Goal: Task Accomplishment & Management: Manage account settings

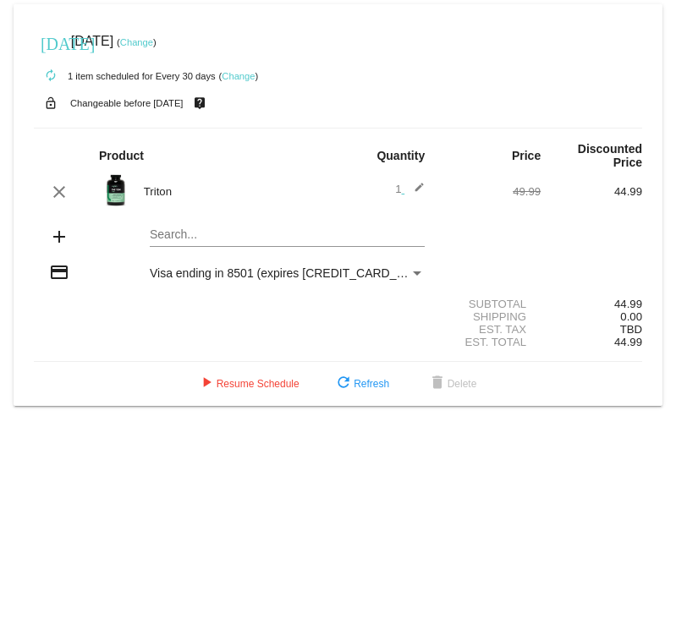
click at [244, 79] on link "Change" at bounding box center [238, 76] width 33 height 10
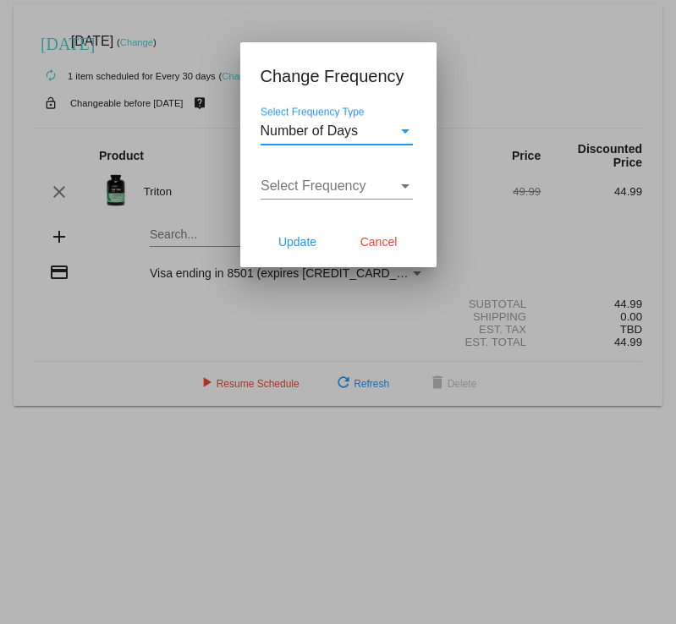
click at [397, 130] on div "Select Frequency Type" at bounding box center [404, 130] width 15 height 15
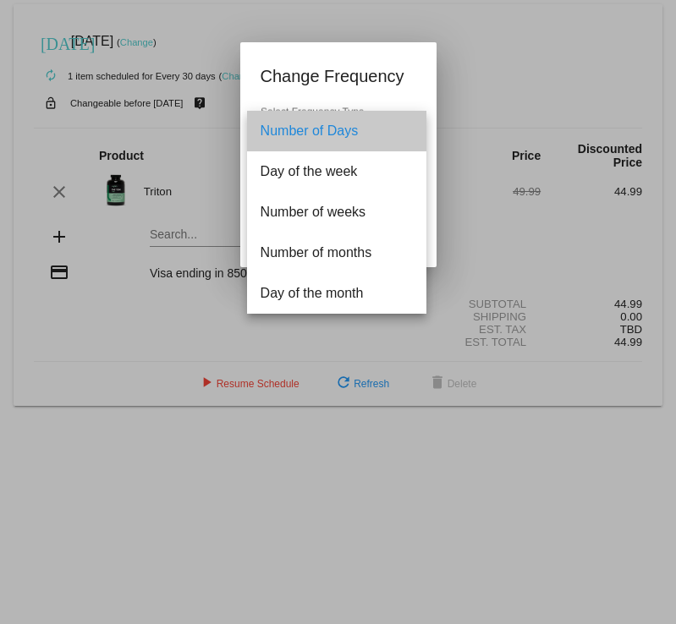
click at [397, 130] on span "Number of Days" at bounding box center [336, 131] width 152 height 41
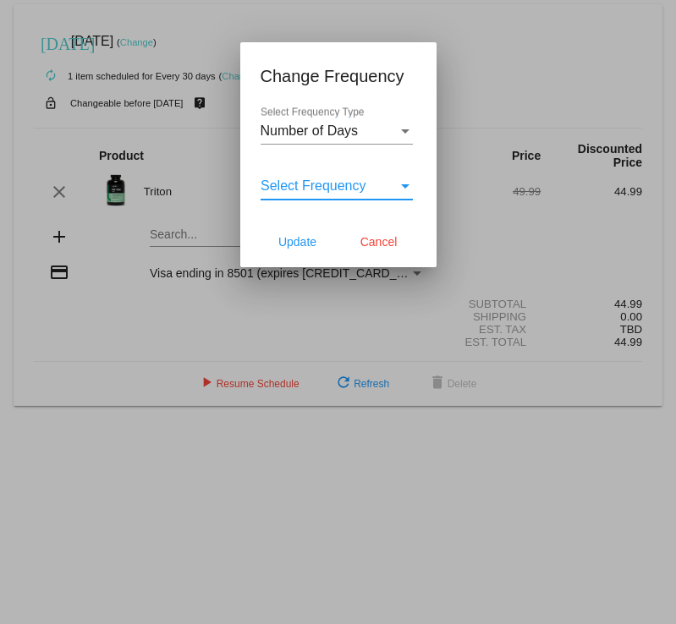
click at [333, 188] on span "Select Frequency" at bounding box center [313, 185] width 106 height 14
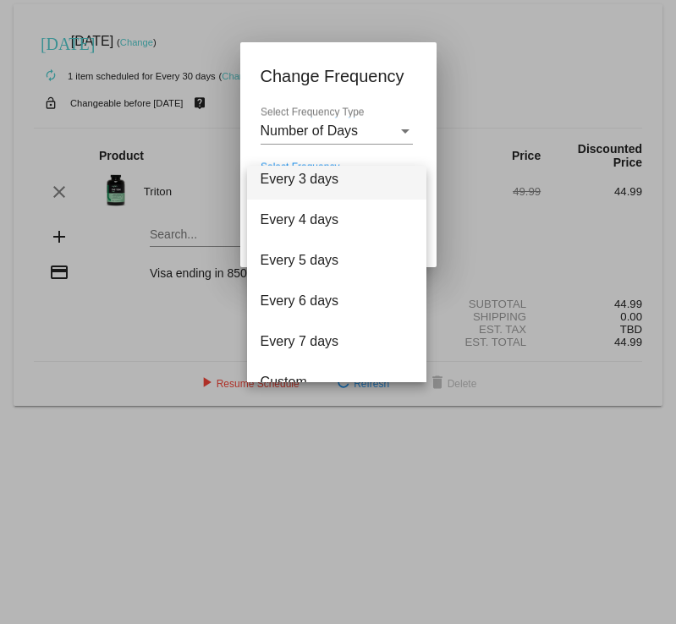
scroll to position [68, 0]
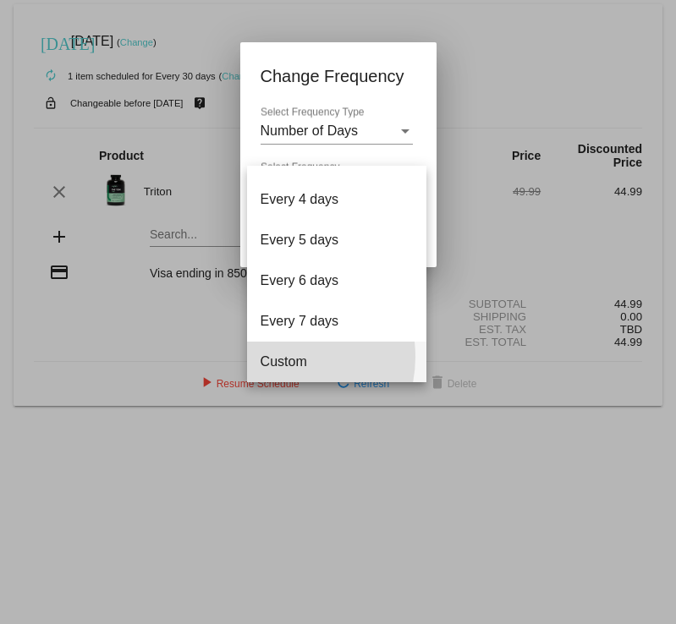
click at [278, 357] on span "Custom" at bounding box center [336, 362] width 152 height 41
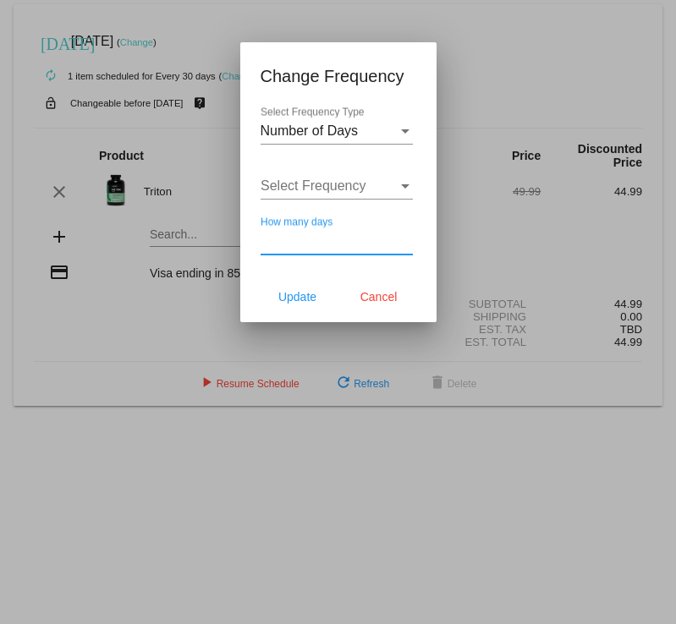
click at [337, 238] on input "How many days" at bounding box center [336, 240] width 152 height 15
type input "45"
click at [297, 291] on span "Update" at bounding box center [297, 297] width 38 height 14
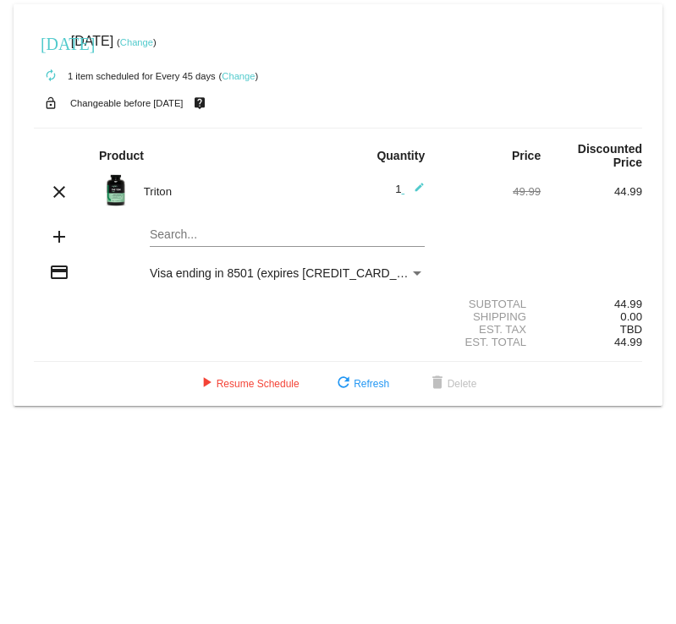
click at [414, 266] on div "Payment Method" at bounding box center [416, 273] width 15 height 14
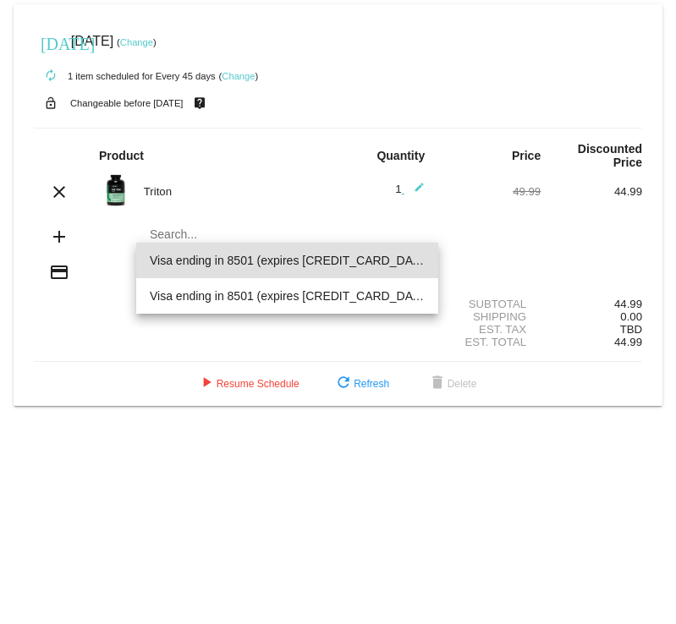
click at [488, 216] on div at bounding box center [338, 312] width 676 height 624
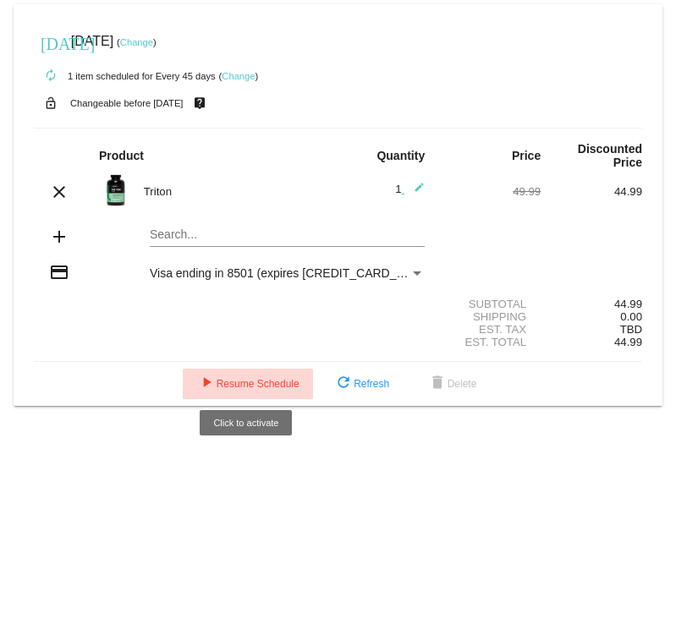
click at [265, 378] on span "play_arrow Resume Schedule" at bounding box center [247, 384] width 103 height 12
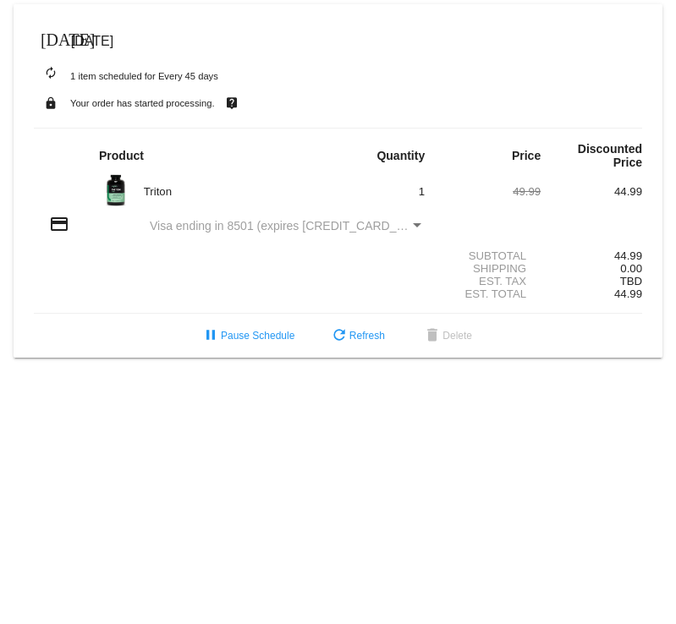
click at [412, 219] on div "Payment Method" at bounding box center [416, 226] width 15 height 14
click at [417, 223] on div "Payment Method" at bounding box center [417, 225] width 8 height 4
click at [63, 214] on mat-icon "credit_card" at bounding box center [59, 224] width 20 height 20
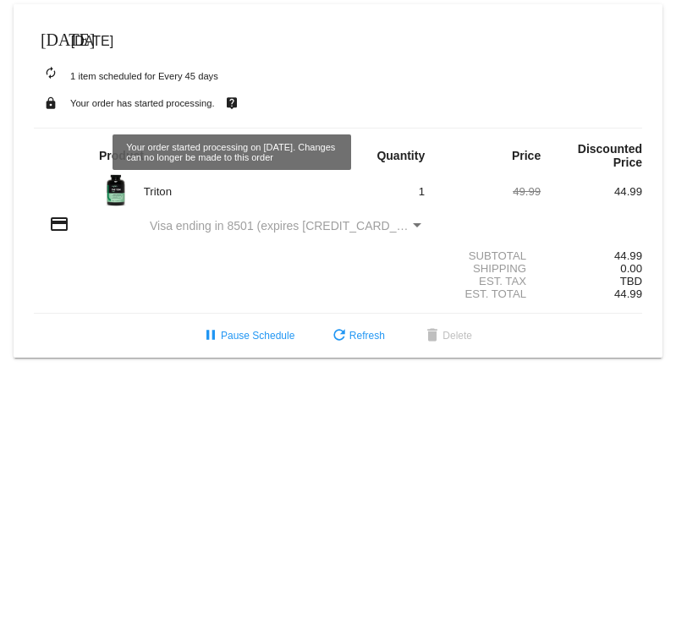
click at [244, 101] on div "lock Your order has started processing. live_help" at bounding box center [338, 103] width 608 height 22
click at [372, 83] on div "autorenew 1 item scheduled for Every 45 days" at bounding box center [338, 75] width 608 height 34
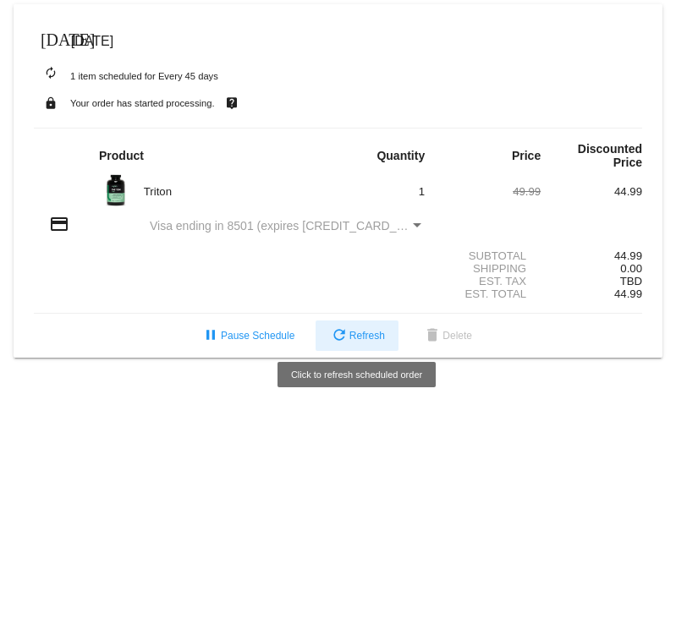
click at [352, 330] on span "refresh Refresh" at bounding box center [357, 336] width 56 height 12
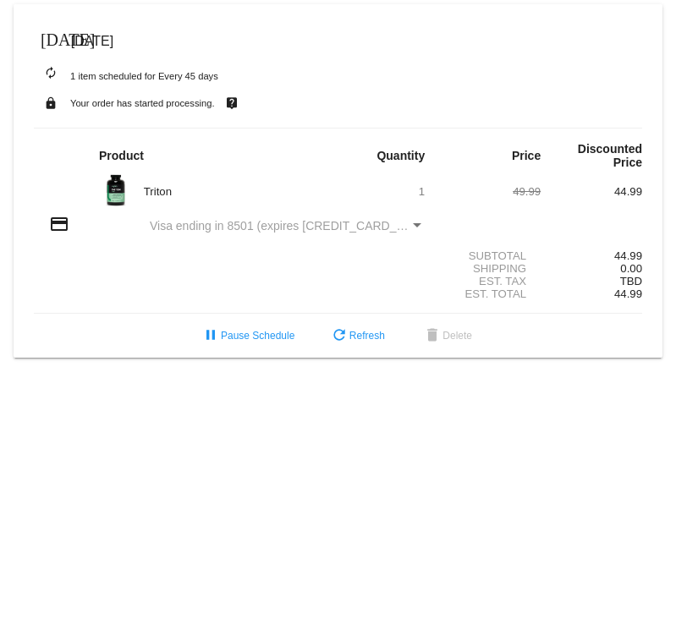
click at [417, 223] on div "Payment Method" at bounding box center [417, 225] width 8 height 4
click at [49, 35] on mat-icon "[DATE]" at bounding box center [51, 38] width 20 height 20
click at [60, 38] on mat-icon "[DATE]" at bounding box center [51, 38] width 20 height 20
click at [50, 33] on mat-icon "[DATE]" at bounding box center [51, 38] width 20 height 20
click at [161, 45] on div "today Jun 4 2025" at bounding box center [338, 42] width 608 height 34
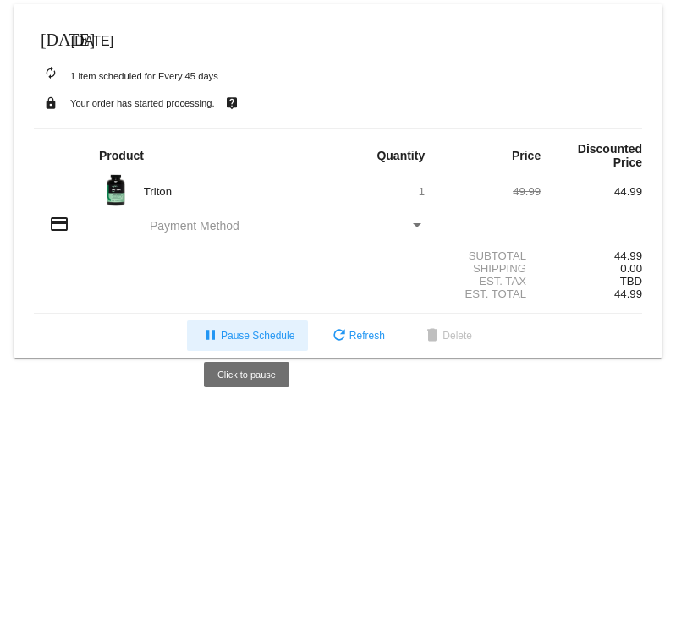
click at [239, 330] on span "pause Pause Schedule" at bounding box center [247, 336] width 94 height 12
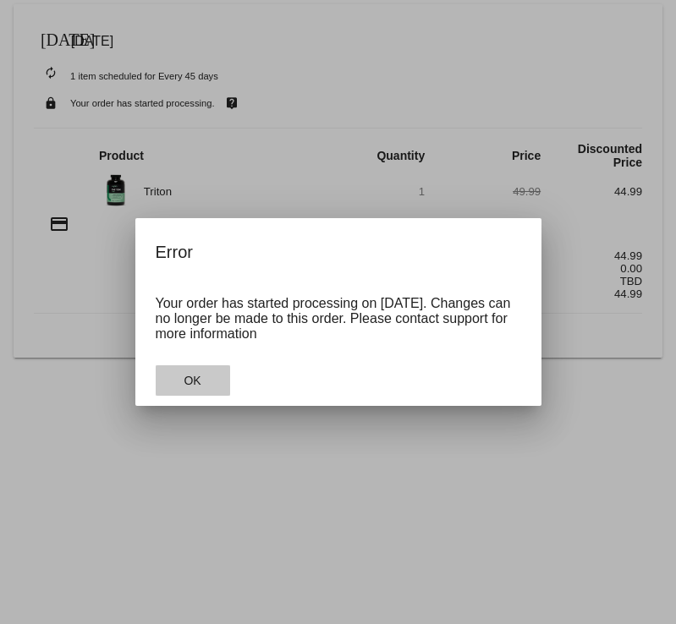
click at [184, 377] on span "OK" at bounding box center [191, 381] width 17 height 14
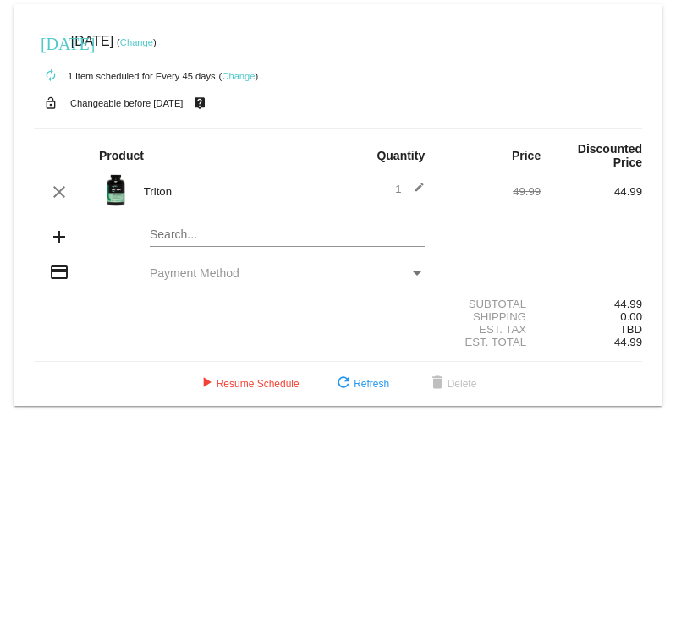
click at [408, 266] on div "Payment Method" at bounding box center [280, 273] width 260 height 14
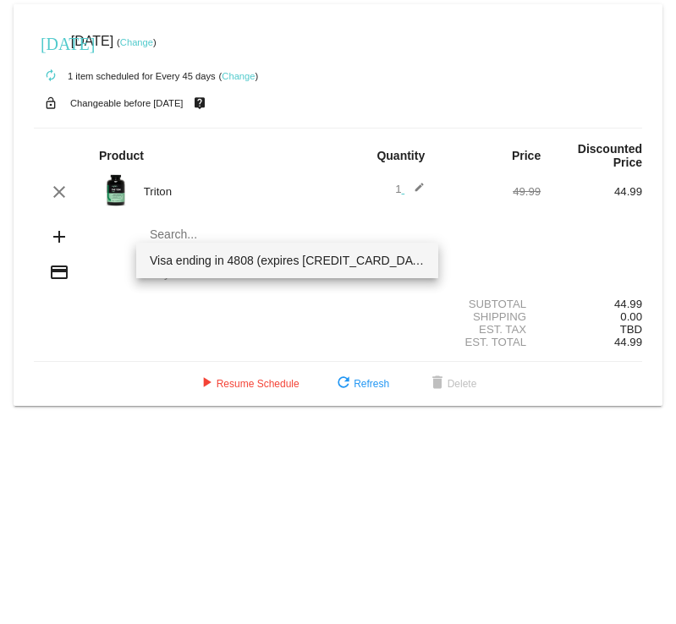
click at [306, 262] on span "Visa ending in 4808 (expires 07/28)" at bounding box center [287, 261] width 275 height 36
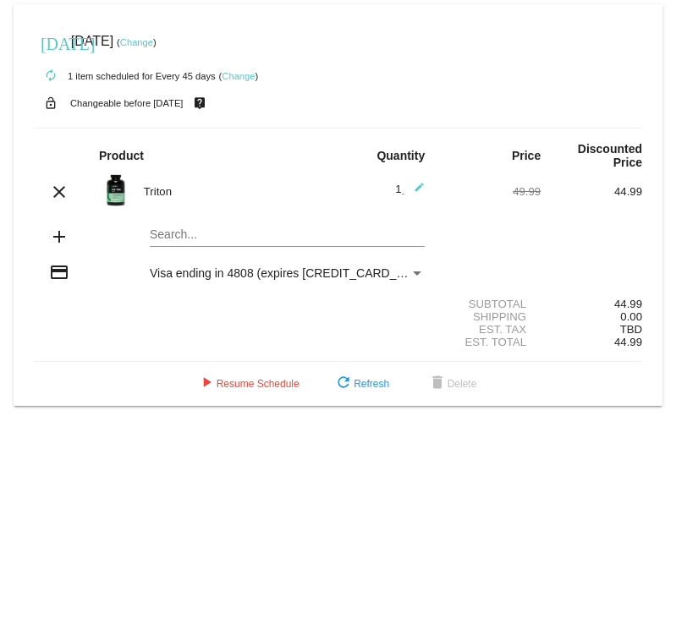
click at [153, 41] on link "Change" at bounding box center [136, 42] width 33 height 10
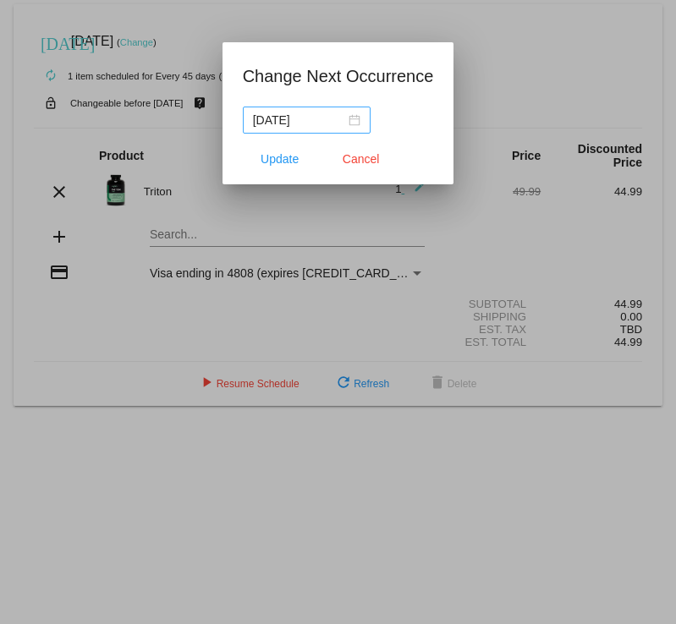
click at [357, 118] on div "2025-06-04" at bounding box center [306, 120] width 107 height 19
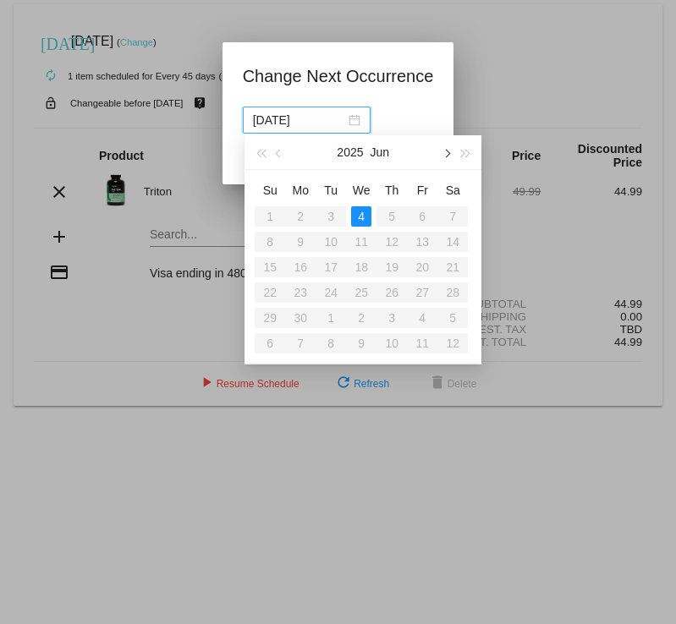
click at [452, 151] on button "button" at bounding box center [445, 152] width 19 height 34
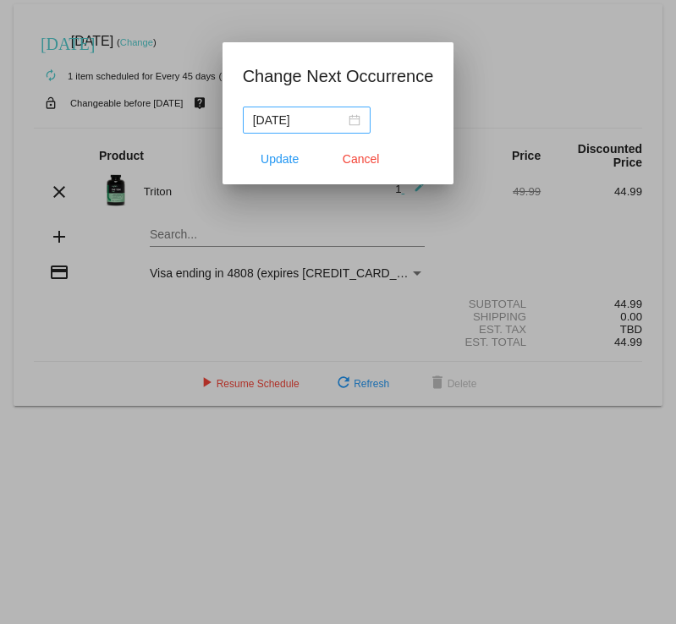
click at [351, 122] on div "2025-06-04" at bounding box center [306, 120] width 107 height 19
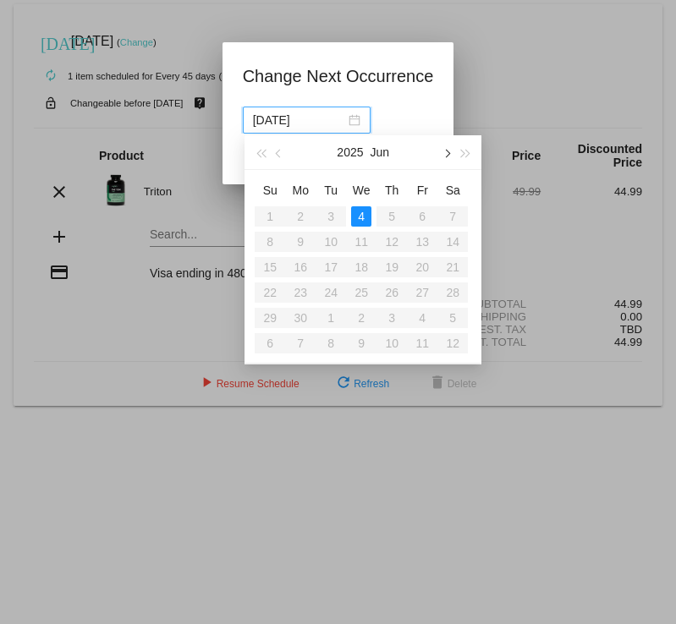
click at [447, 150] on button "button" at bounding box center [445, 152] width 19 height 34
click at [391, 293] on div "25" at bounding box center [391, 292] width 20 height 20
type input "2025-09-25"
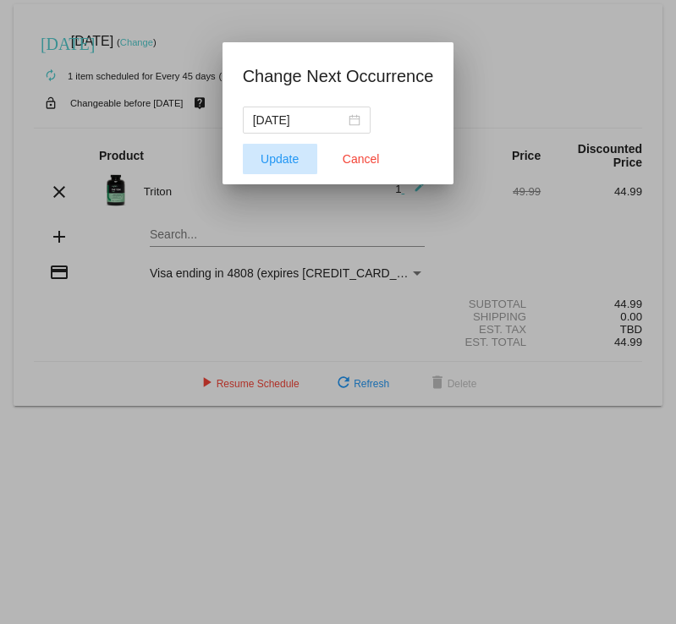
click at [298, 165] on span "Update" at bounding box center [279, 159] width 38 height 14
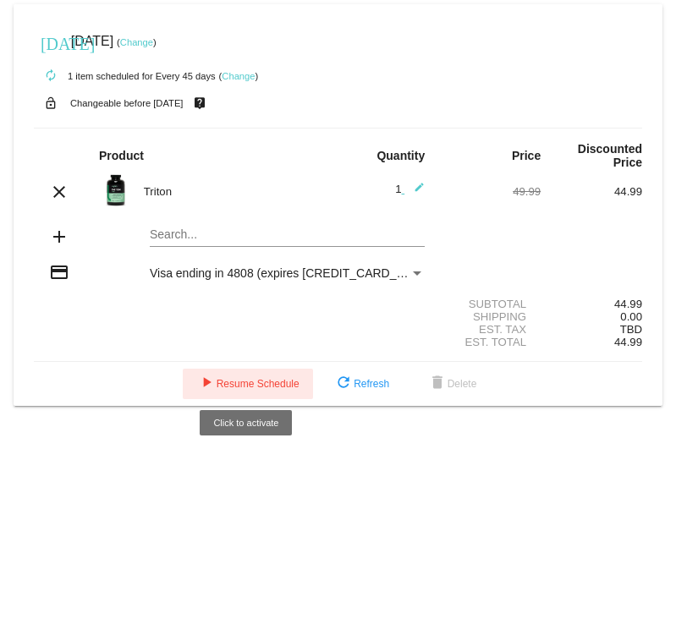
click at [242, 378] on span "play_arrow Resume Schedule" at bounding box center [247, 384] width 103 height 12
